Goal: Information Seeking & Learning: Find specific fact

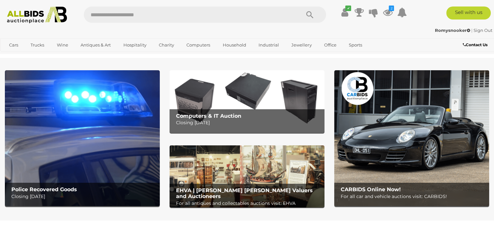
click at [139, 17] on input "text" at bounding box center [189, 14] width 210 height 16
paste input "********"
type input "********"
click at [311, 14] on icon "Search" at bounding box center [309, 15] width 7 height 10
